Goal: Information Seeking & Learning: Learn about a topic

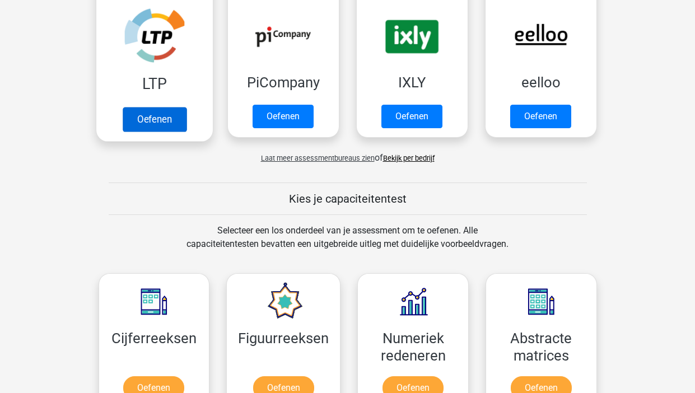
scroll to position [258, 0]
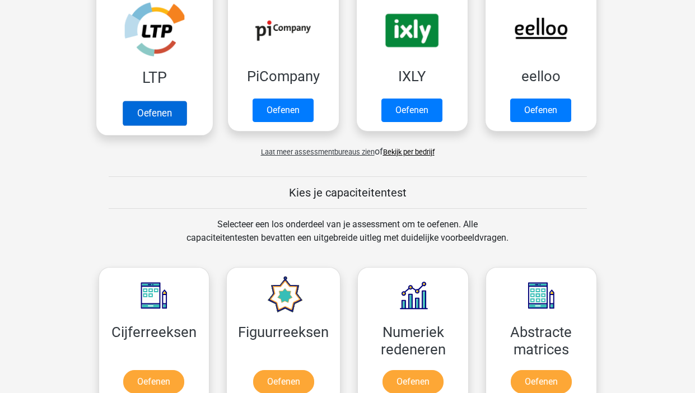
click at [162, 120] on link "Oefenen" at bounding box center [154, 113] width 64 height 25
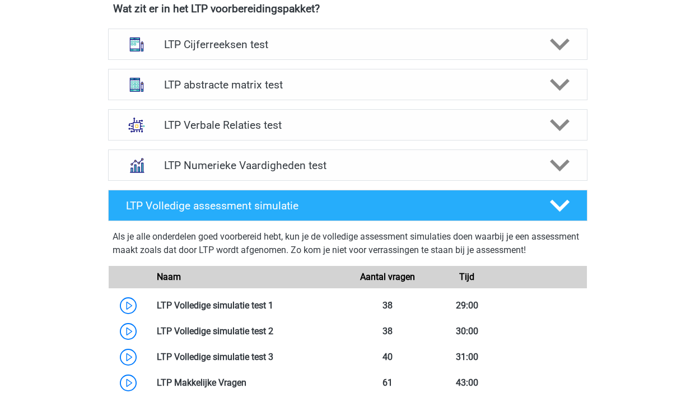
scroll to position [433, 0]
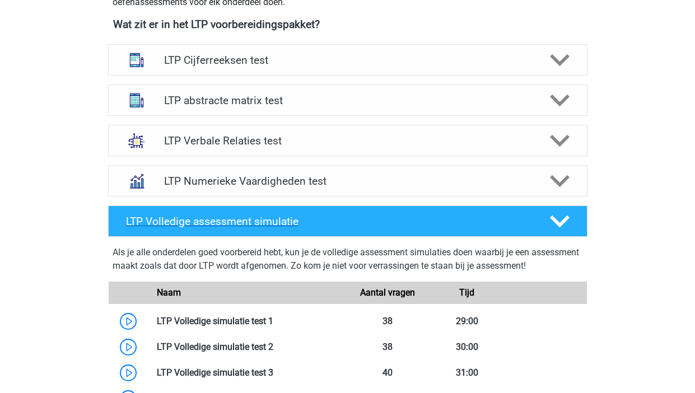
click at [567, 221] on icon at bounding box center [560, 222] width 20 height 20
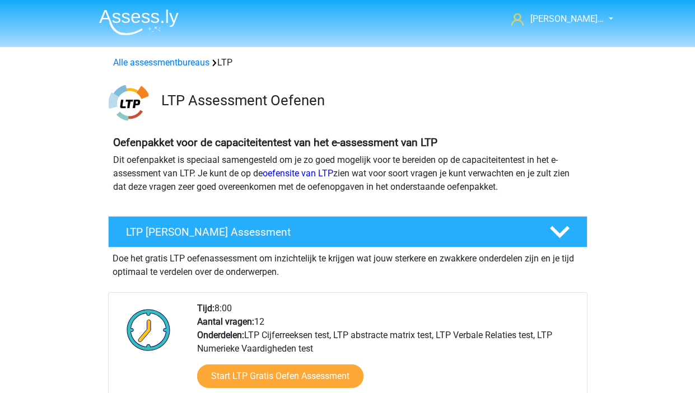
scroll to position [0, 0]
click at [289, 179] on link "oefensite van LTP" at bounding box center [298, 173] width 71 height 11
click at [564, 27] on nav "Michel Hengst… michelhengstman@gmail.com Nederlands" at bounding box center [347, 20] width 515 height 36
click at [560, 17] on span "[PERSON_NAME]…" at bounding box center [566, 18] width 73 height 11
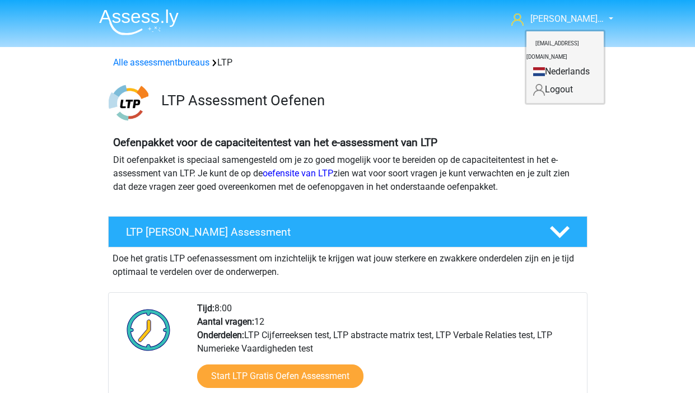
click at [536, 63] on link "Nederlands" at bounding box center [564, 72] width 77 height 18
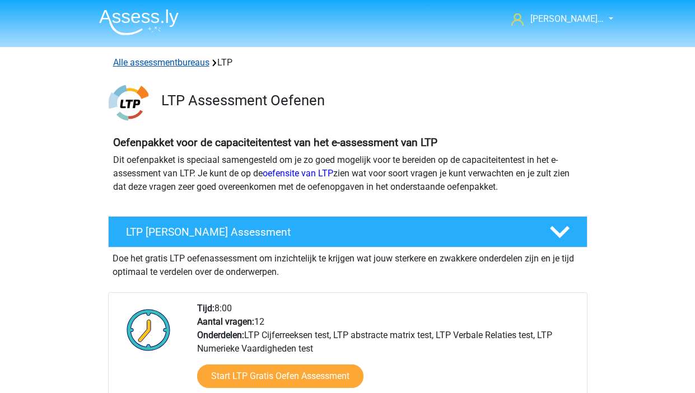
click at [124, 60] on link "Alle assessmentbureaus" at bounding box center [161, 62] width 96 height 11
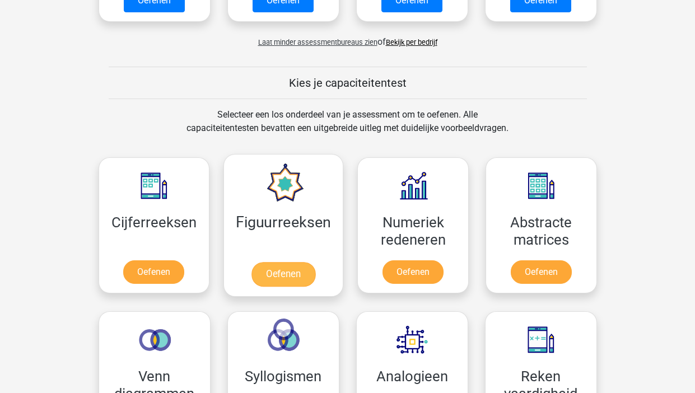
scroll to position [936, 1]
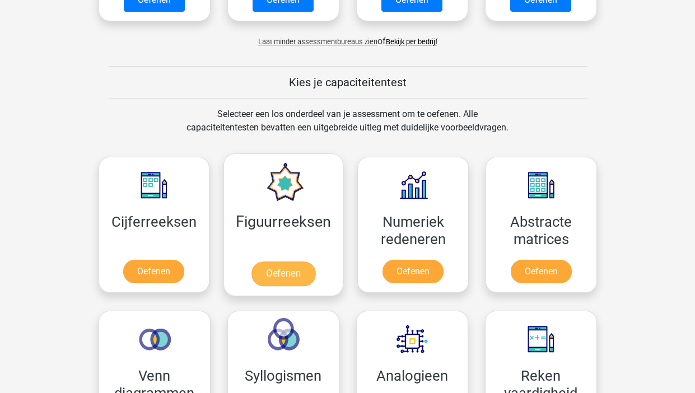
click at [277, 267] on link "Oefenen" at bounding box center [283, 274] width 64 height 25
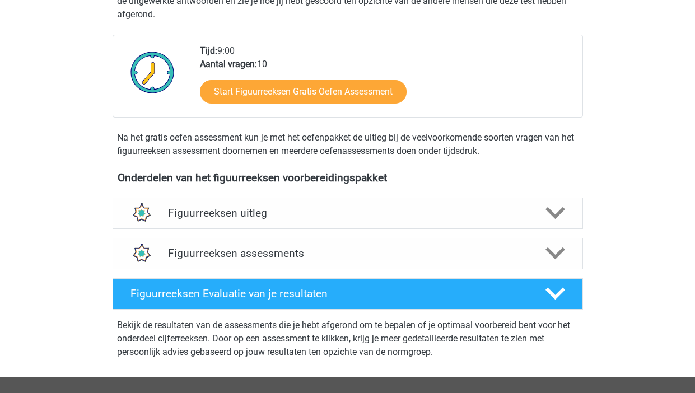
scroll to position [262, 0]
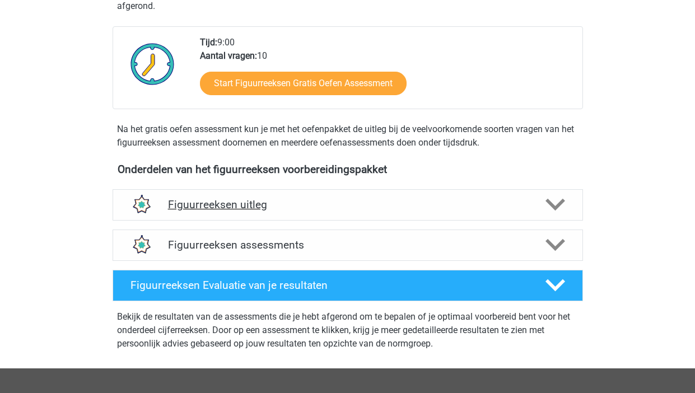
click at [556, 202] on icon at bounding box center [555, 205] width 20 height 20
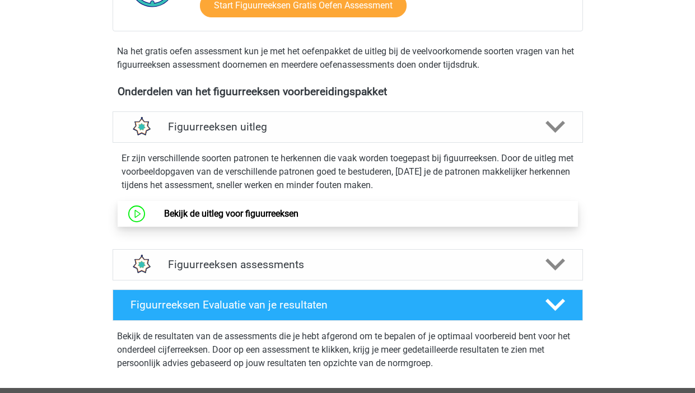
scroll to position [342, 0]
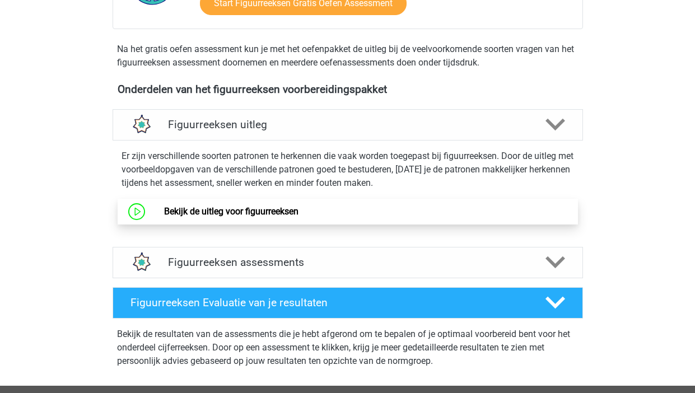
click at [164, 212] on link "Bekijk de uitleg voor figuurreeksen" at bounding box center [231, 211] width 134 height 11
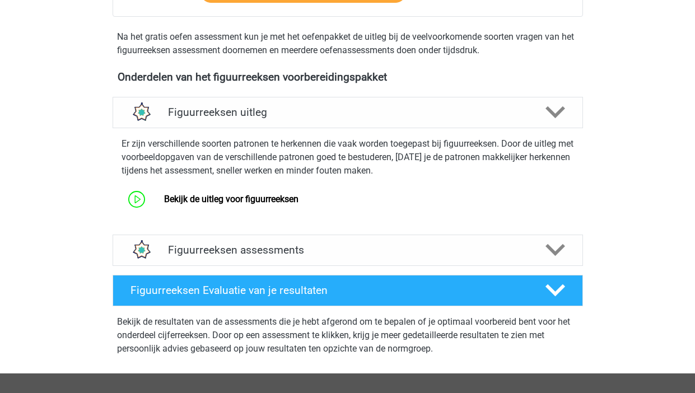
scroll to position [363, 0]
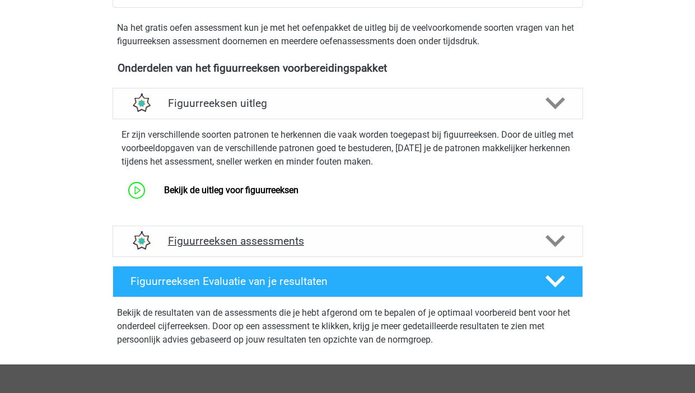
click at [411, 241] on h4 "Figuurreeksen assessments" at bounding box center [348, 241] width 360 height 13
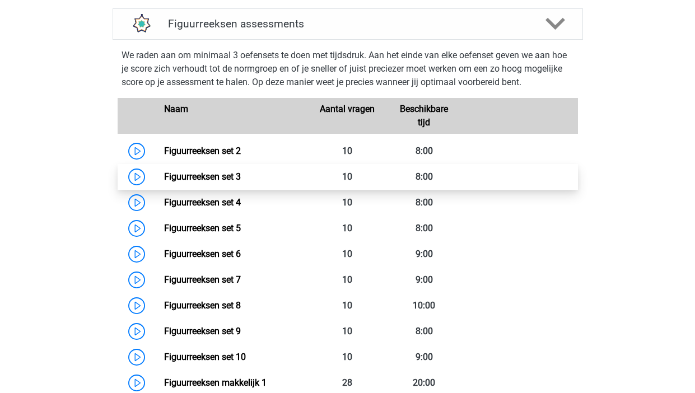
scroll to position [539, 0]
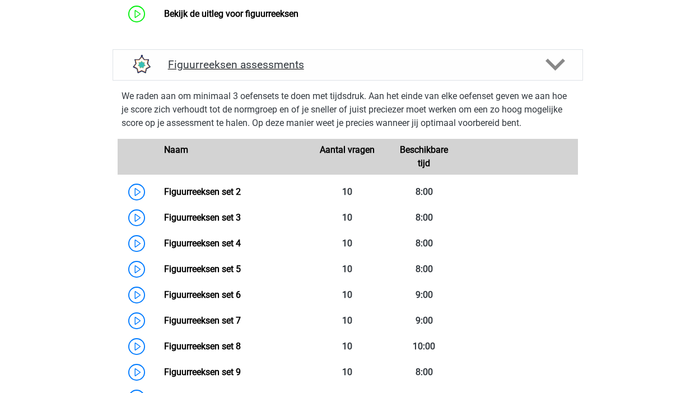
click at [266, 65] on h4 "Figuurreeksen assessments" at bounding box center [348, 64] width 360 height 13
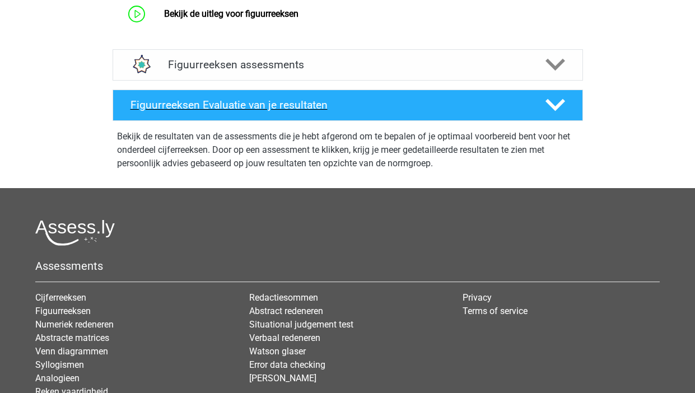
click at [223, 104] on h4 "Figuurreeksen Evaluatie van je resultaten" at bounding box center [328, 105] width 397 height 13
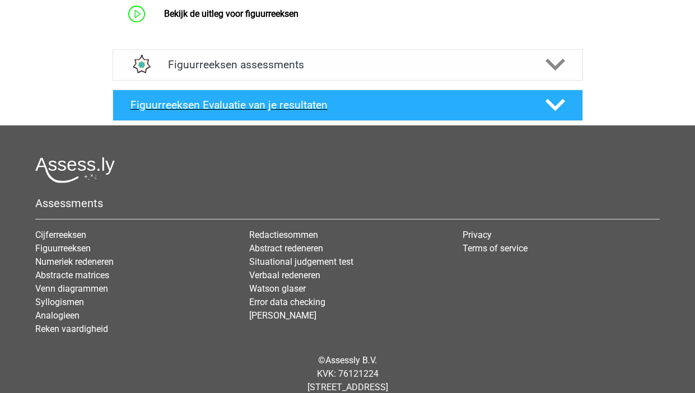
click at [573, 98] on div "Figuurreeksen Evaluatie van je resultaten" at bounding box center [348, 105] width 470 height 31
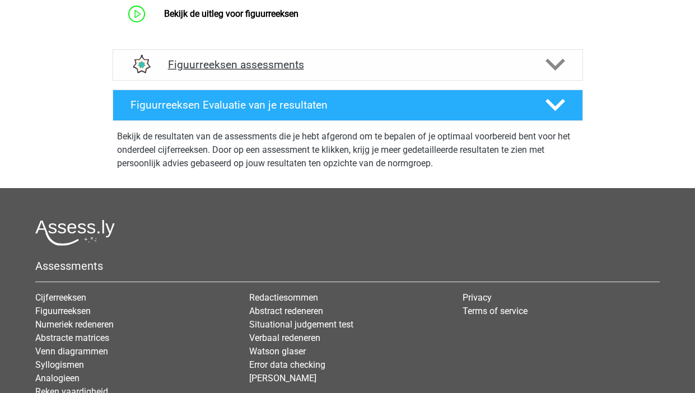
click at [557, 53] on div "Figuurreeksen assessments" at bounding box center [348, 64] width 470 height 31
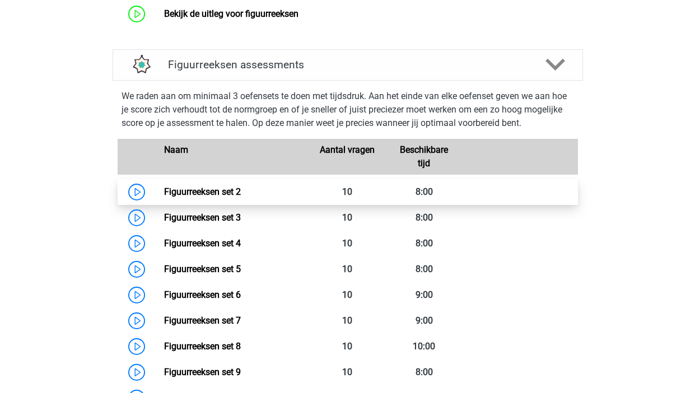
click at [195, 190] on link "Figuurreeksen set 2" at bounding box center [202, 191] width 77 height 11
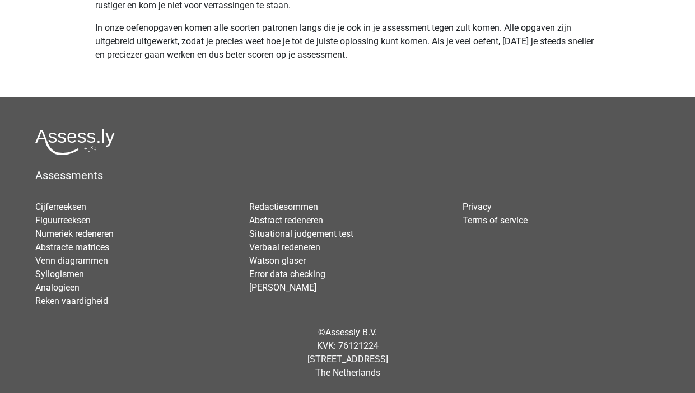
scroll to position [3579, 0]
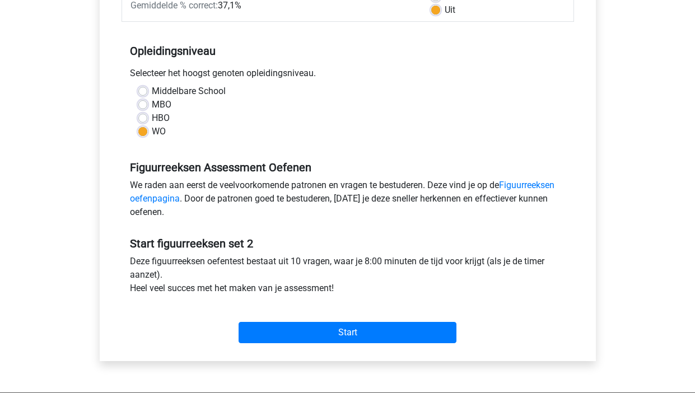
scroll to position [197, 0]
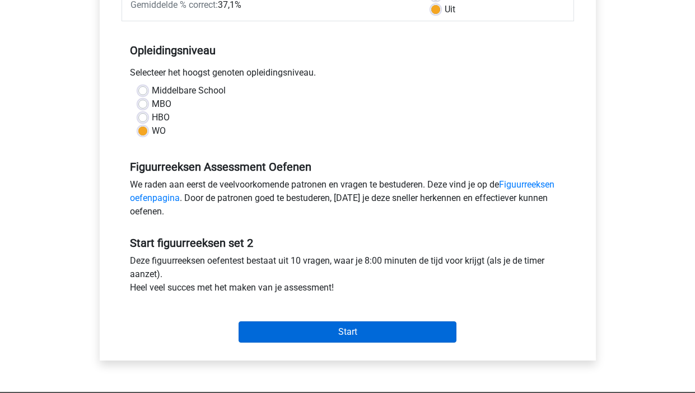
click at [380, 332] on input "Start" at bounding box center [348, 331] width 218 height 21
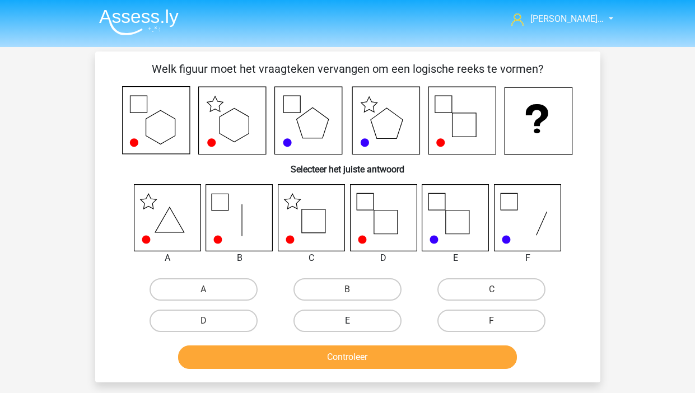
scroll to position [6, 0]
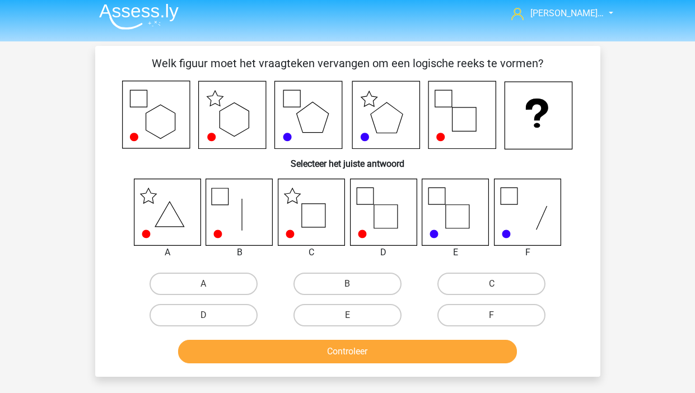
click at [309, 216] on icon at bounding box center [311, 212] width 67 height 67
click at [477, 283] on label "C" at bounding box center [491, 284] width 108 height 22
click at [492, 284] on input "C" at bounding box center [495, 287] width 7 height 7
radio input "true"
click at [393, 354] on button "Controleer" at bounding box center [347, 352] width 339 height 24
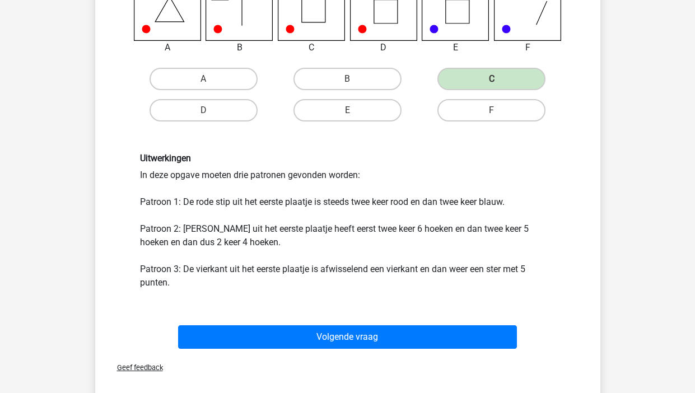
scroll to position [262, 0]
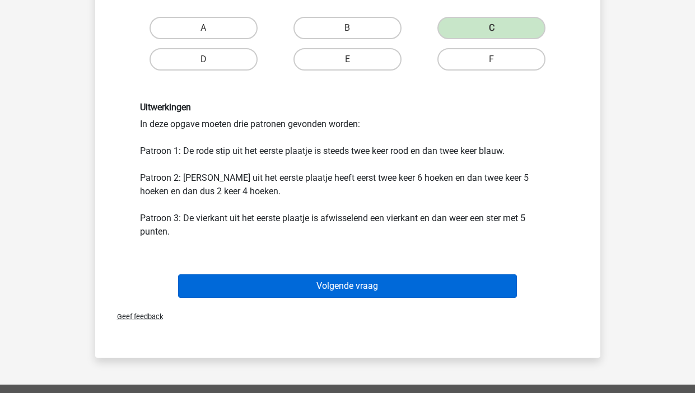
click at [365, 290] on button "Volgende vraag" at bounding box center [347, 286] width 339 height 24
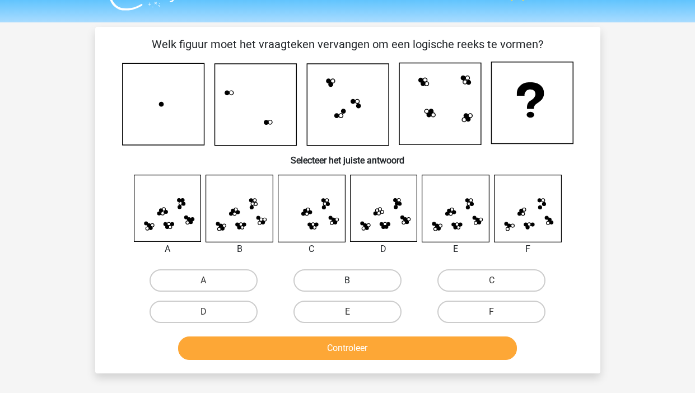
scroll to position [23, 0]
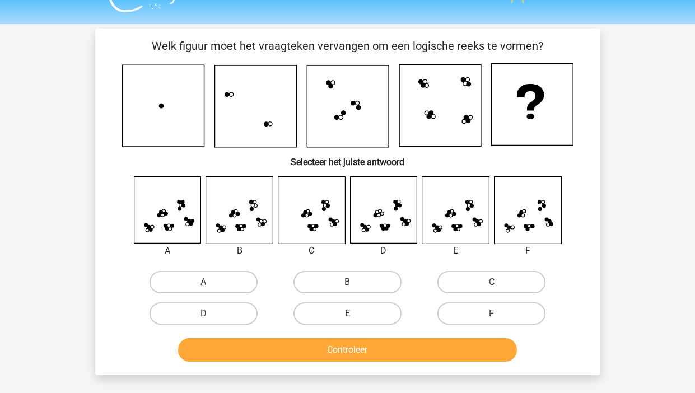
click at [351, 316] on input "E" at bounding box center [350, 317] width 7 height 7
radio input "true"
click at [358, 349] on button "Controleer" at bounding box center [347, 350] width 339 height 24
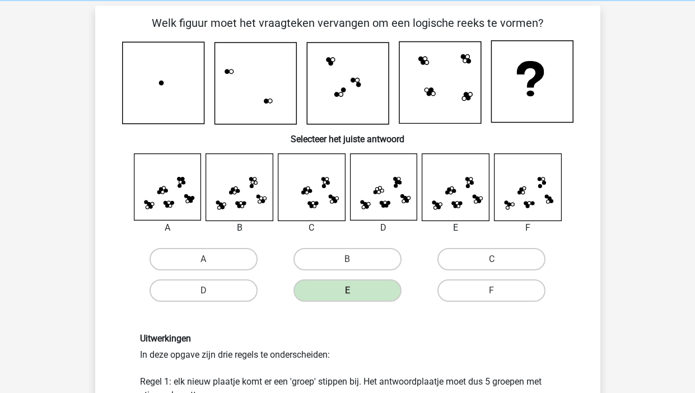
scroll to position [0, 0]
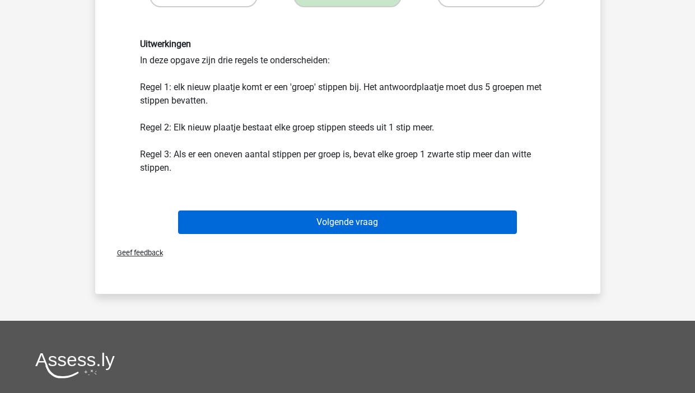
click at [332, 212] on button "Volgende vraag" at bounding box center [347, 223] width 339 height 24
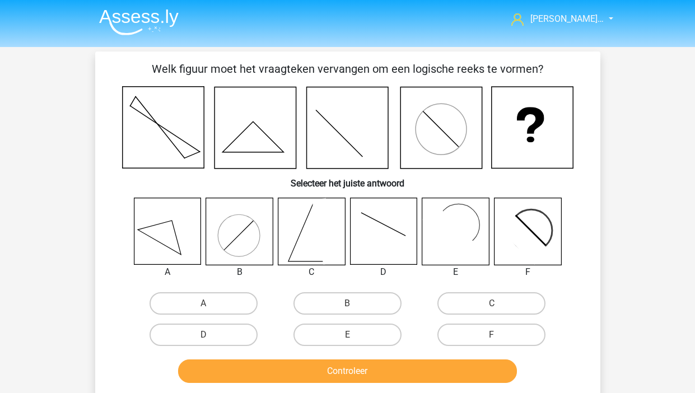
click at [469, 232] on rect at bounding box center [455, 231] width 67 height 67
click at [358, 336] on label "E" at bounding box center [347, 335] width 108 height 22
click at [354, 336] on input "E" at bounding box center [350, 338] width 7 height 7
radio input "true"
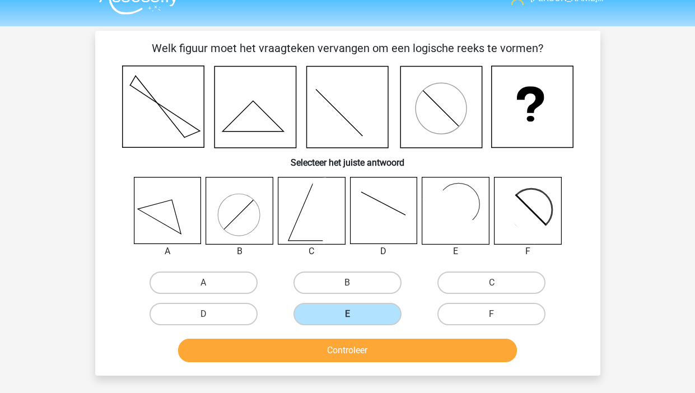
scroll to position [22, 0]
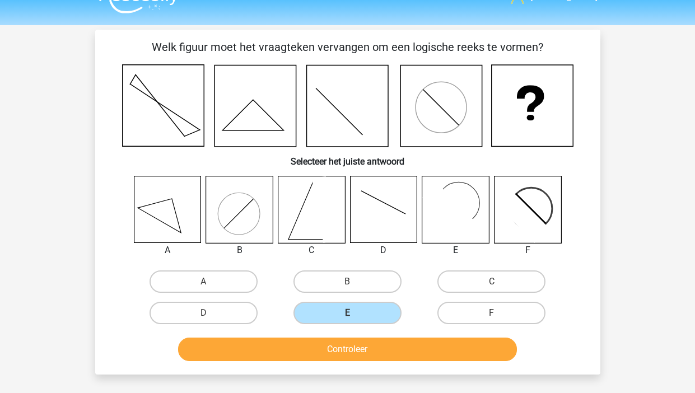
click at [419, 350] on button "Controleer" at bounding box center [347, 350] width 339 height 24
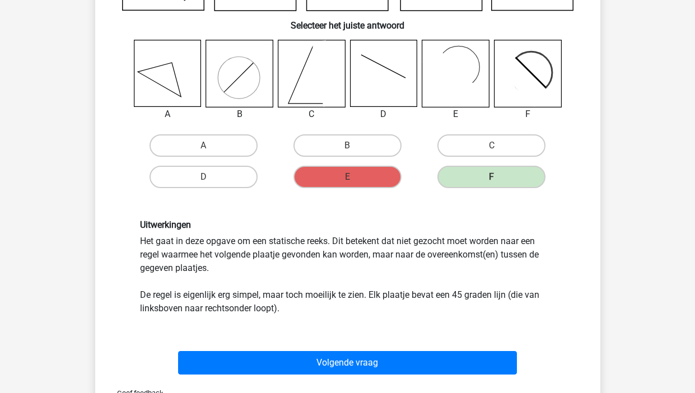
scroll to position [185, 0]
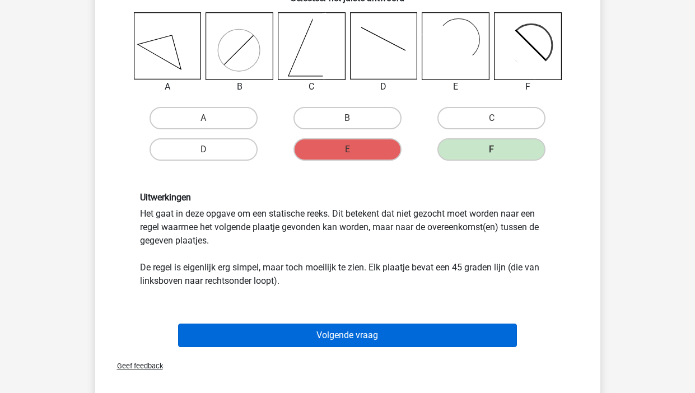
click at [380, 334] on button "Volgende vraag" at bounding box center [347, 336] width 339 height 24
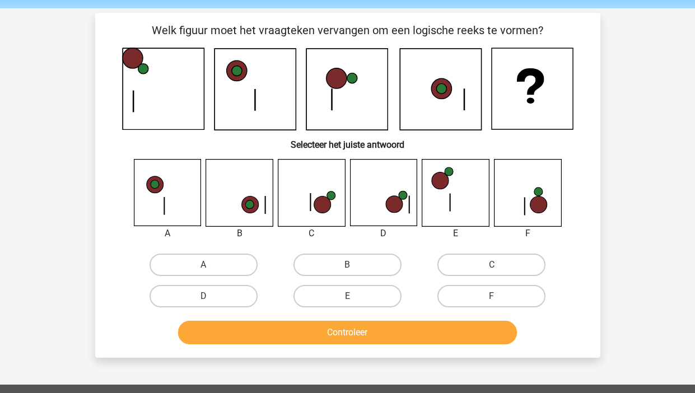
scroll to position [40, 0]
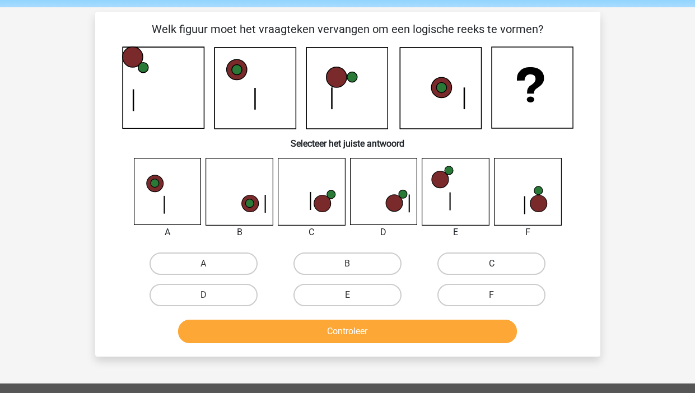
click at [497, 259] on label "C" at bounding box center [491, 264] width 108 height 22
click at [497, 264] on input "C" at bounding box center [495, 267] width 7 height 7
radio input "true"
click at [386, 326] on button "Controleer" at bounding box center [347, 332] width 339 height 24
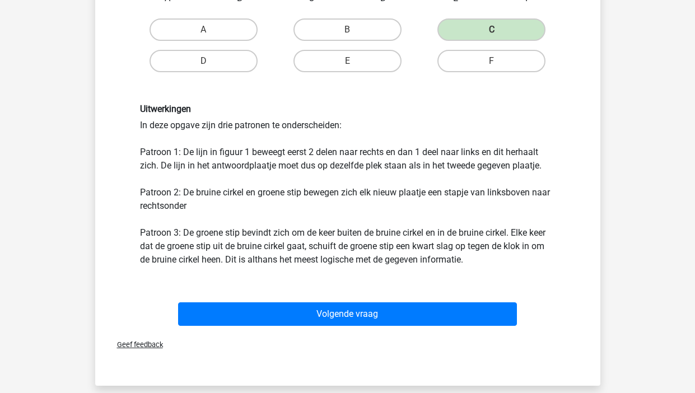
scroll to position [279, 0]
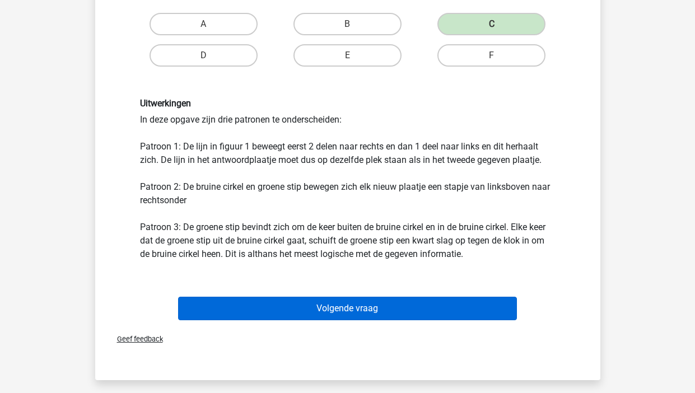
click at [296, 310] on button "Volgende vraag" at bounding box center [347, 309] width 339 height 24
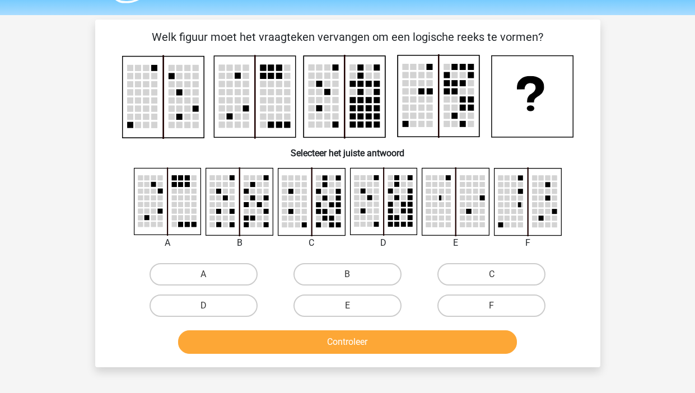
scroll to position [27, 0]
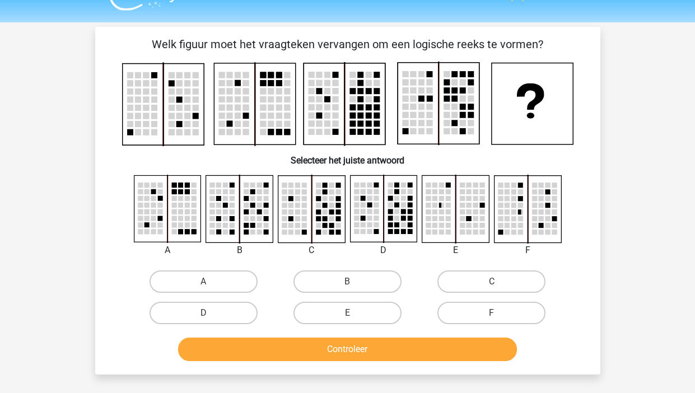
scroll to position [39, 0]
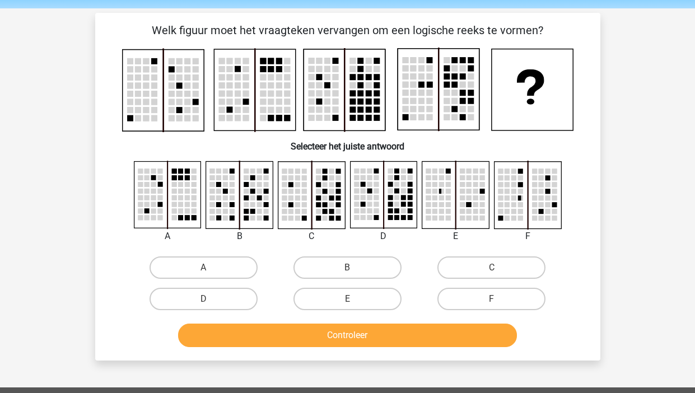
drag, startPoint x: 202, startPoint y: 302, endPoint x: 236, endPoint y: 321, distance: 39.1
click at [202, 302] on label "D" at bounding box center [204, 299] width 108 height 22
click at [203, 302] on input "D" at bounding box center [206, 302] width 7 height 7
radio input "true"
click at [250, 331] on button "Controleer" at bounding box center [347, 336] width 339 height 24
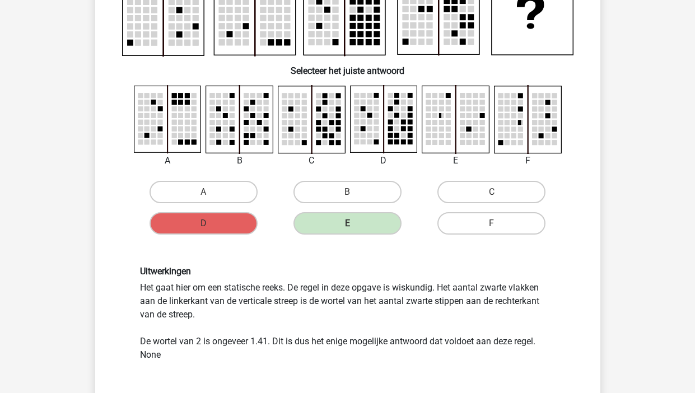
scroll to position [119, 0]
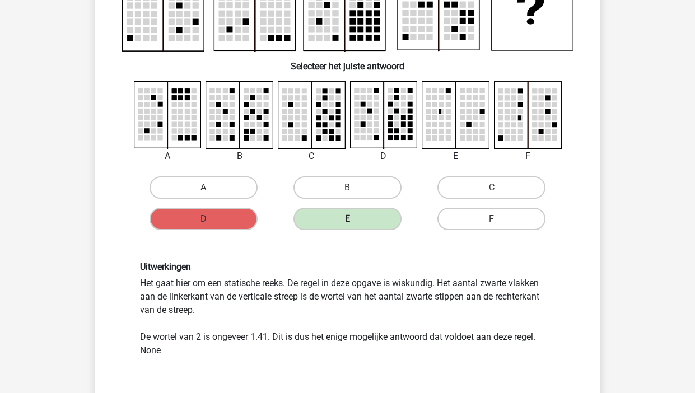
click at [357, 218] on label "E" at bounding box center [347, 219] width 108 height 22
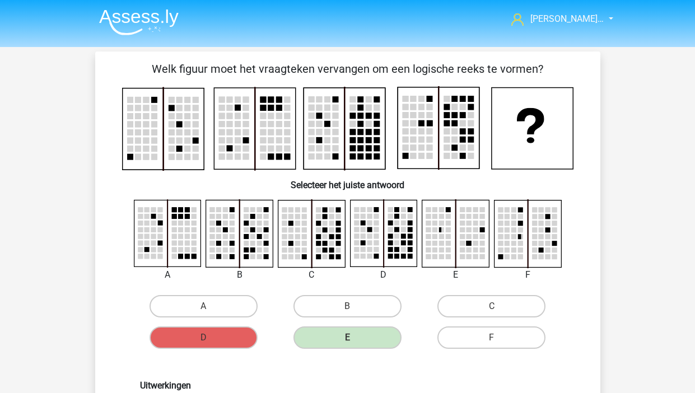
scroll to position [0, 0]
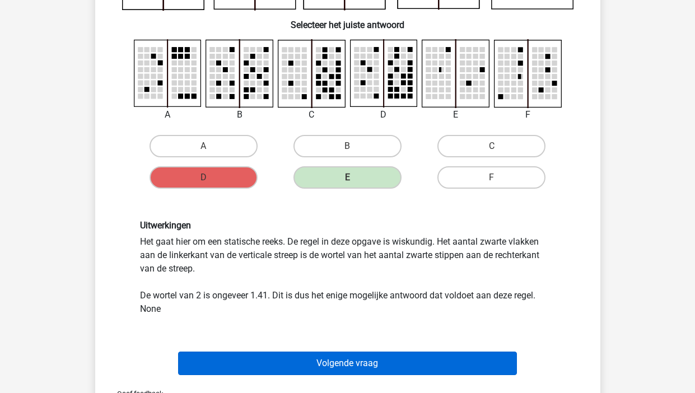
click at [332, 360] on button "Volgende vraag" at bounding box center [347, 364] width 339 height 24
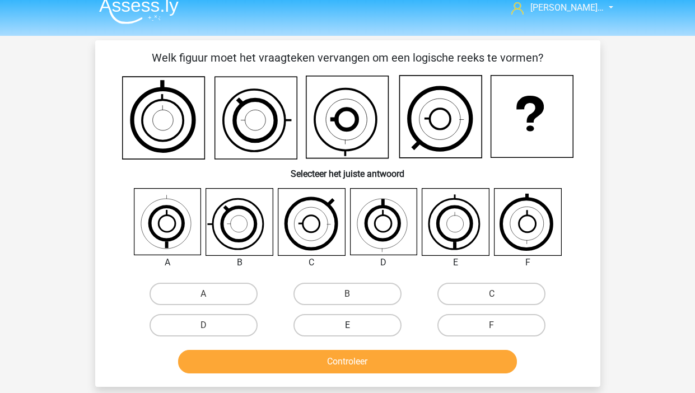
scroll to position [12, 0]
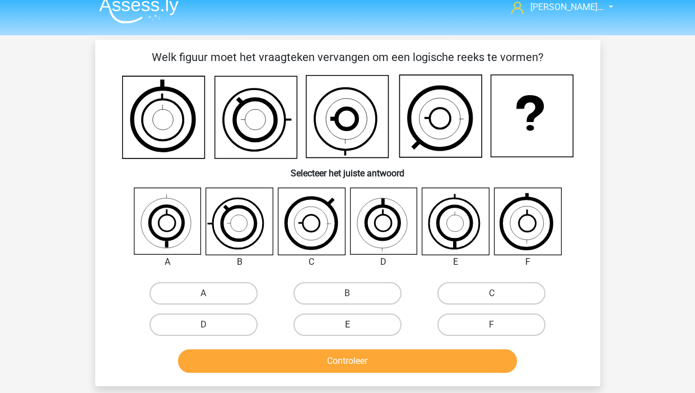
click at [325, 331] on label "E" at bounding box center [347, 325] width 108 height 22
click at [347, 331] on input "E" at bounding box center [350, 328] width 7 height 7
radio input "true"
click at [327, 358] on button "Controleer" at bounding box center [347, 361] width 339 height 24
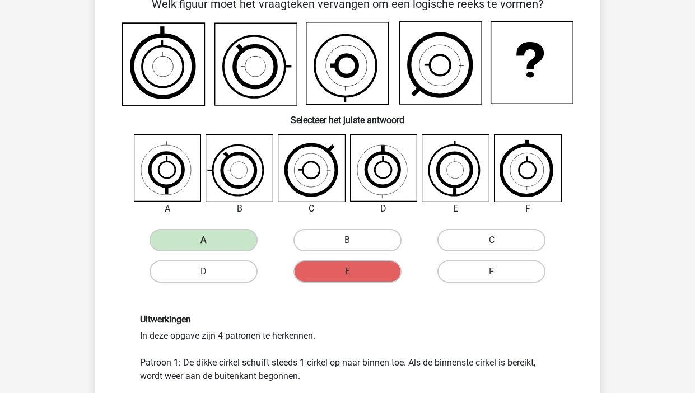
scroll to position [62, 0]
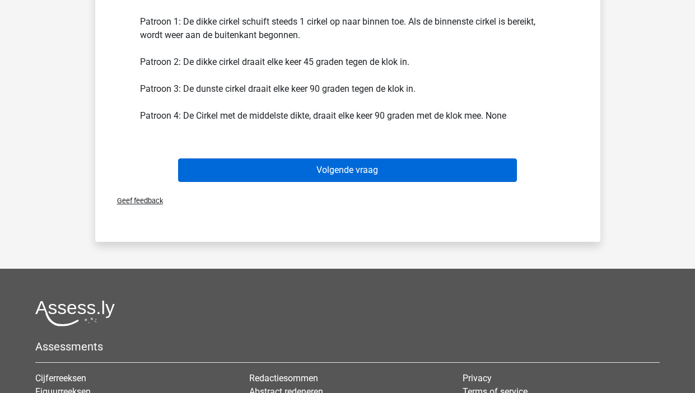
click at [324, 172] on button "Volgende vraag" at bounding box center [347, 170] width 339 height 24
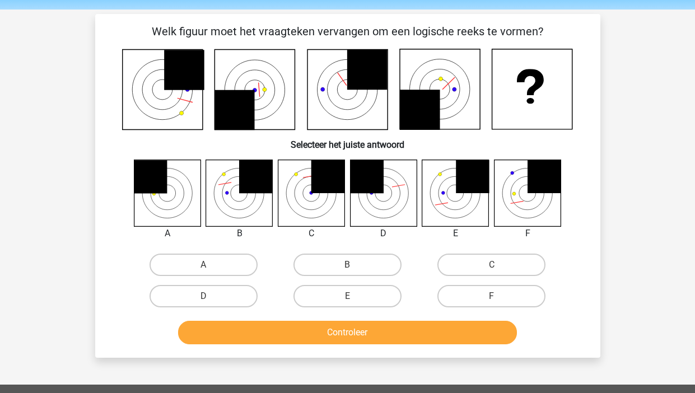
scroll to position [39, 0]
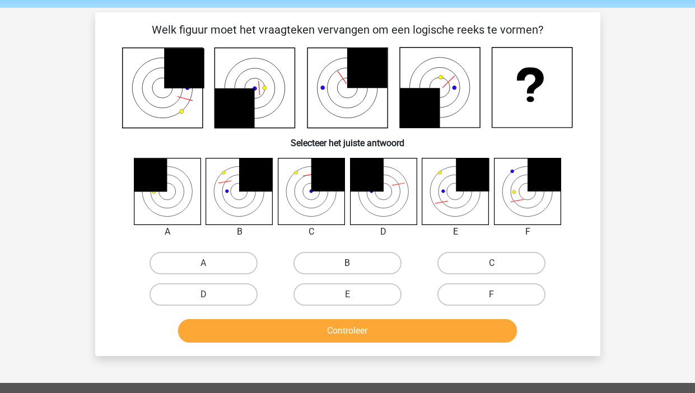
click at [342, 262] on label "B" at bounding box center [347, 263] width 108 height 22
click at [347, 263] on input "B" at bounding box center [350, 266] width 7 height 7
radio input "true"
click at [356, 330] on button "Controleer" at bounding box center [347, 331] width 339 height 24
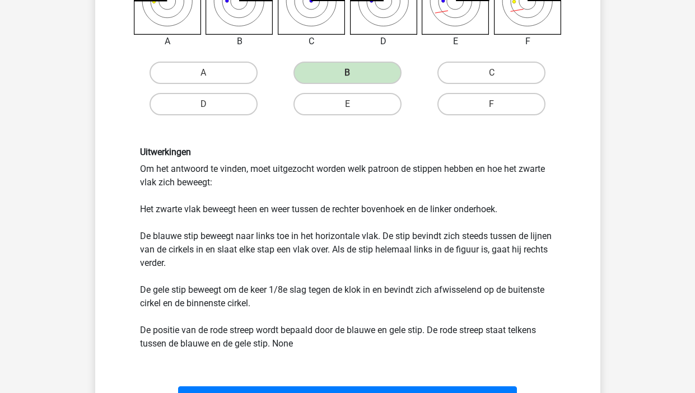
scroll to position [234, 0]
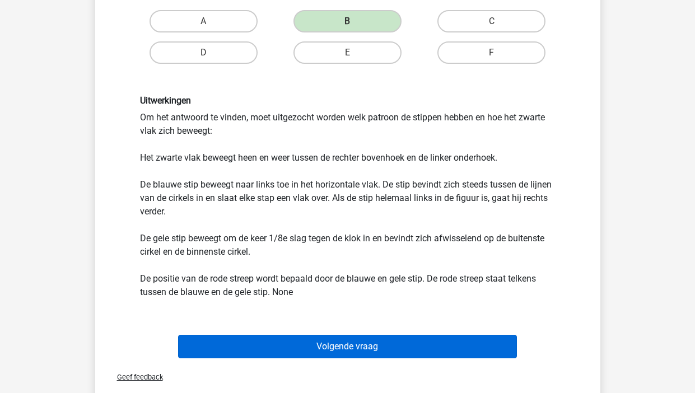
click at [339, 346] on button "Volgende vraag" at bounding box center [347, 347] width 339 height 24
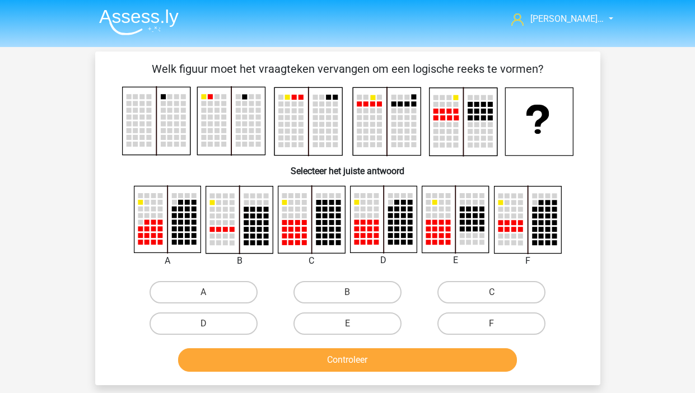
scroll to position [0, 0]
drag, startPoint x: 330, startPoint y: 316, endPoint x: 331, endPoint y: 338, distance: 21.9
click at [330, 316] on label "E" at bounding box center [347, 323] width 108 height 22
click at [347, 324] on input "E" at bounding box center [350, 327] width 7 height 7
radio input "true"
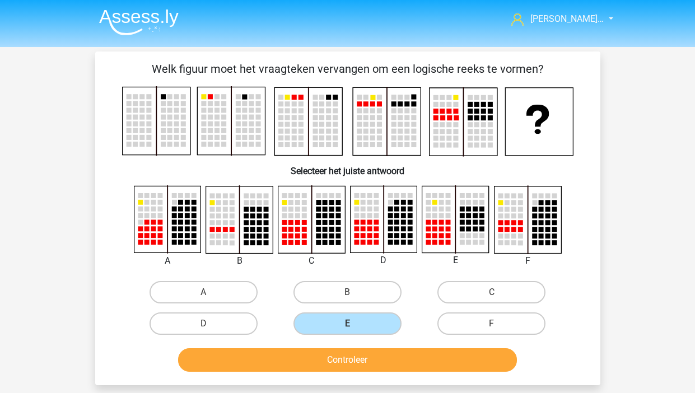
click at [329, 363] on button "Controleer" at bounding box center [347, 360] width 339 height 24
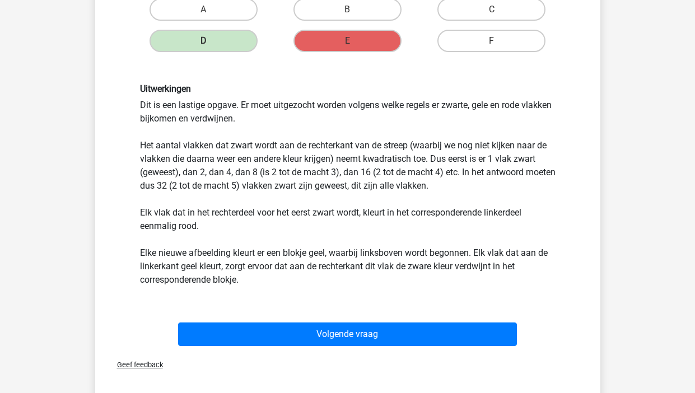
scroll to position [285, 0]
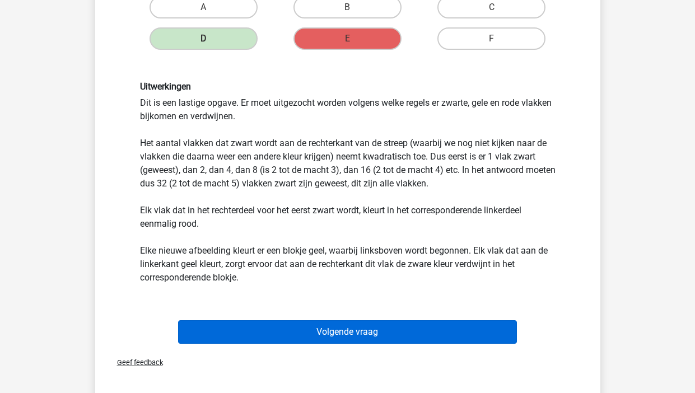
click at [243, 335] on button "Volgende vraag" at bounding box center [347, 332] width 339 height 24
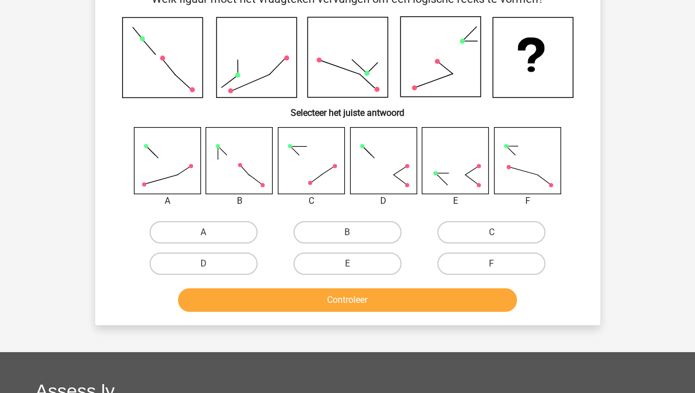
scroll to position [83, 0]
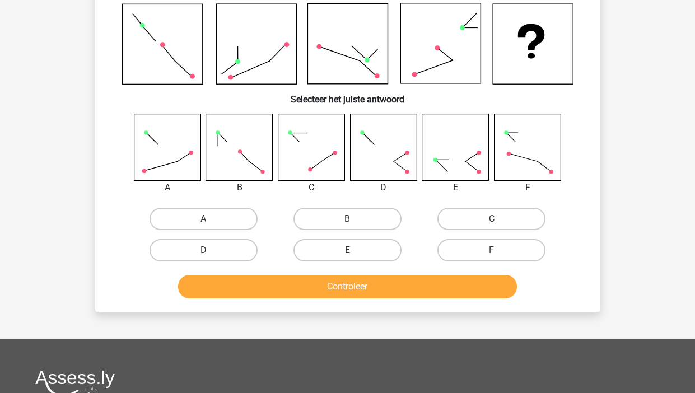
drag, startPoint x: 284, startPoint y: 296, endPoint x: 285, endPoint y: 290, distance: 6.2
click at [285, 296] on button "Controleer" at bounding box center [347, 287] width 339 height 24
drag, startPoint x: 285, startPoint y: 289, endPoint x: 257, endPoint y: 275, distance: 31.3
click at [285, 288] on button "Controleer" at bounding box center [347, 287] width 339 height 24
click at [208, 235] on div "D" at bounding box center [204, 250] width 144 height 31
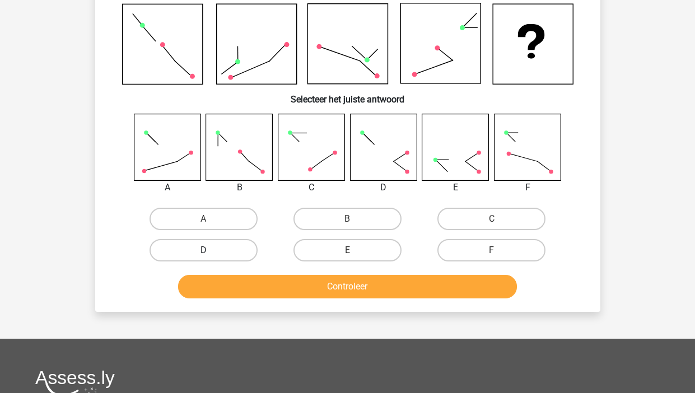
click at [220, 244] on label "D" at bounding box center [204, 250] width 108 height 22
click at [211, 250] on input "D" at bounding box center [206, 253] width 7 height 7
radio input "true"
click at [239, 283] on button "Controleer" at bounding box center [347, 287] width 339 height 24
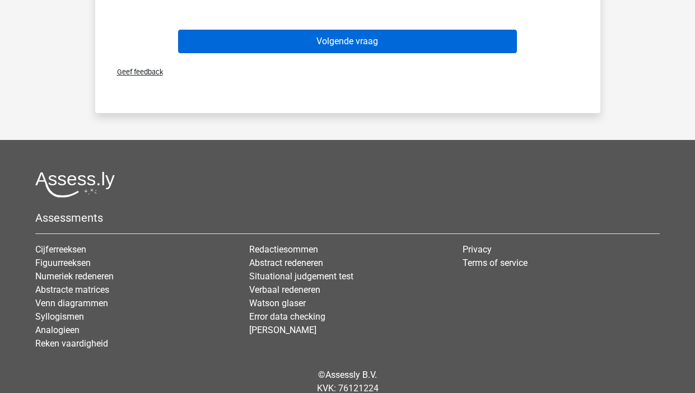
click at [290, 40] on button "Volgende vraag" at bounding box center [347, 42] width 339 height 24
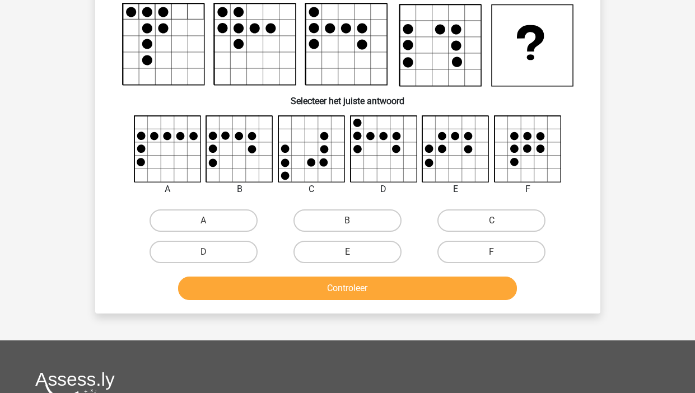
scroll to position [52, 0]
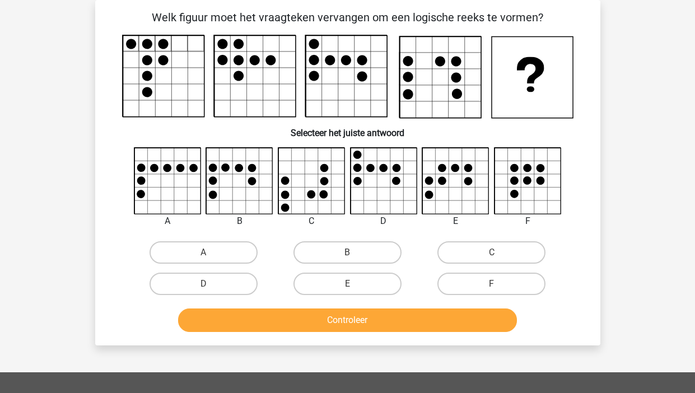
drag, startPoint x: 212, startPoint y: 256, endPoint x: 225, endPoint y: 300, distance: 46.1
click at [212, 256] on label "A" at bounding box center [204, 252] width 108 height 22
click at [211, 256] on input "A" at bounding box center [206, 256] width 7 height 7
radio input "true"
click at [237, 330] on button "Controleer" at bounding box center [347, 321] width 339 height 24
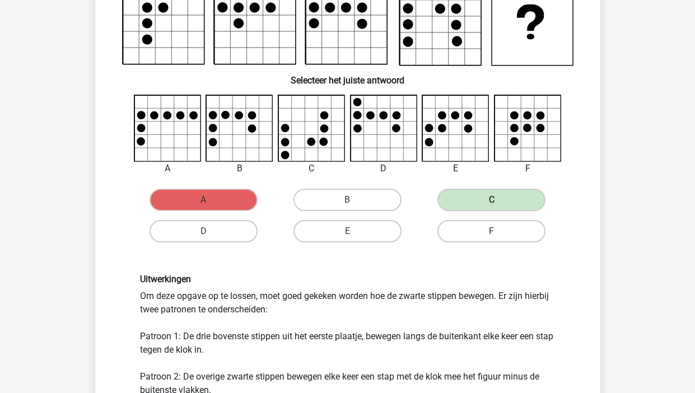
scroll to position [353, 0]
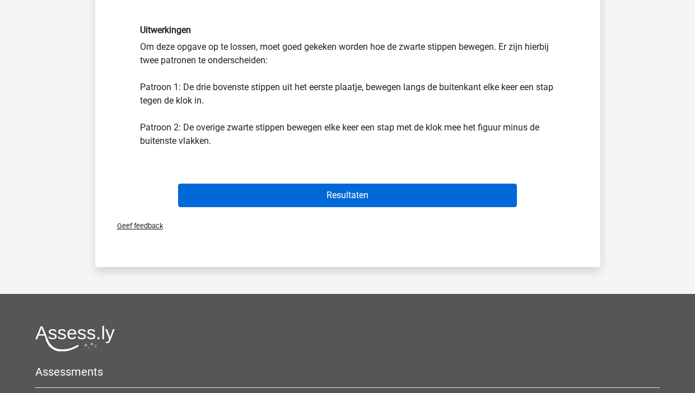
click at [267, 193] on button "Resultaten" at bounding box center [347, 196] width 339 height 24
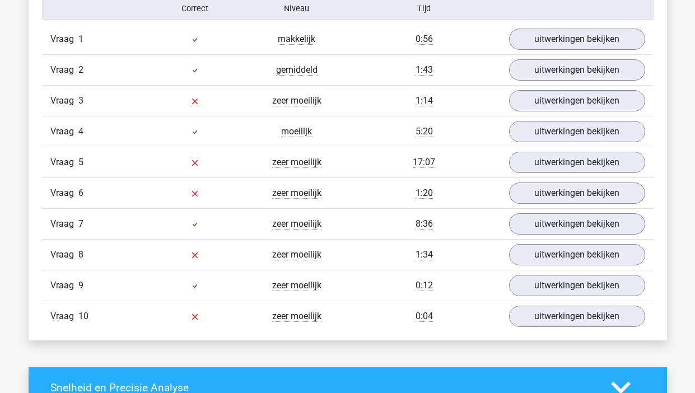
scroll to position [747, 0]
